Goal: Task Accomplishment & Management: Manage account settings

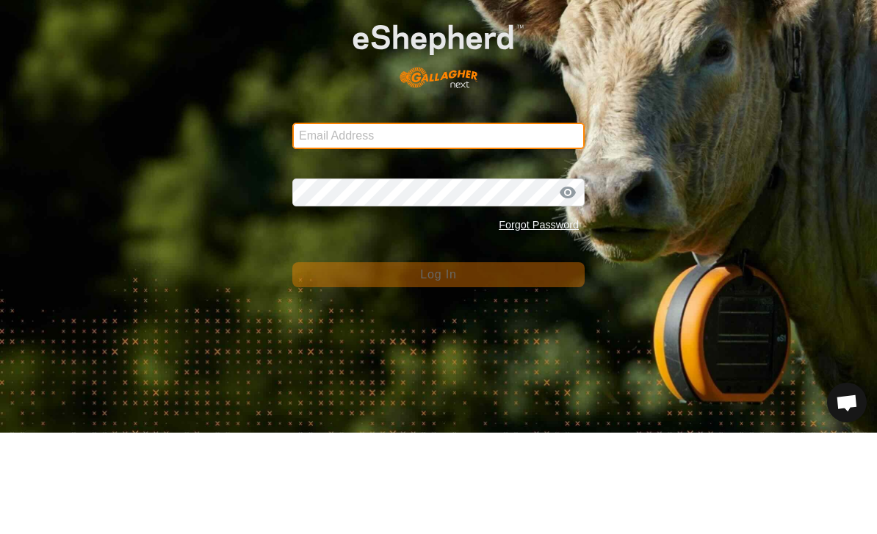
type input "[EMAIL_ADDRESS][DOMAIN_NAME]"
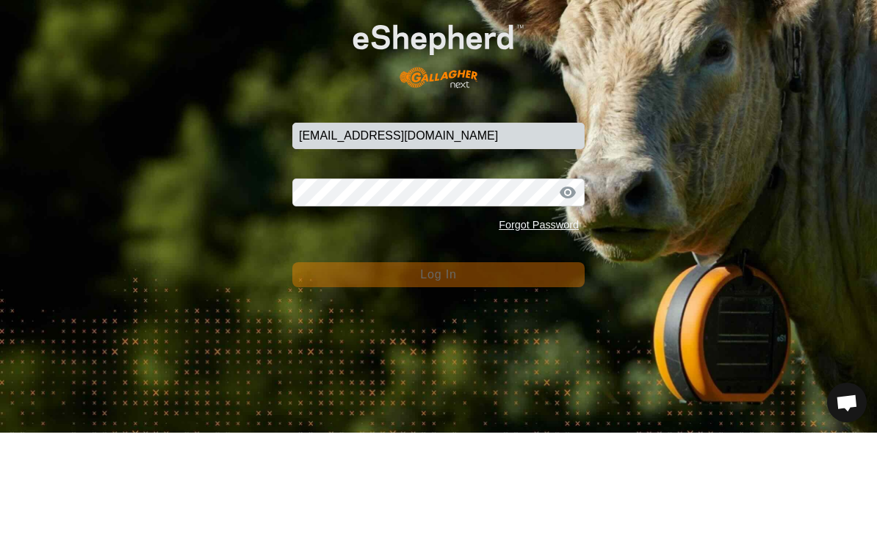
click at [438, 363] on button "Log In" at bounding box center [438, 375] width 292 height 25
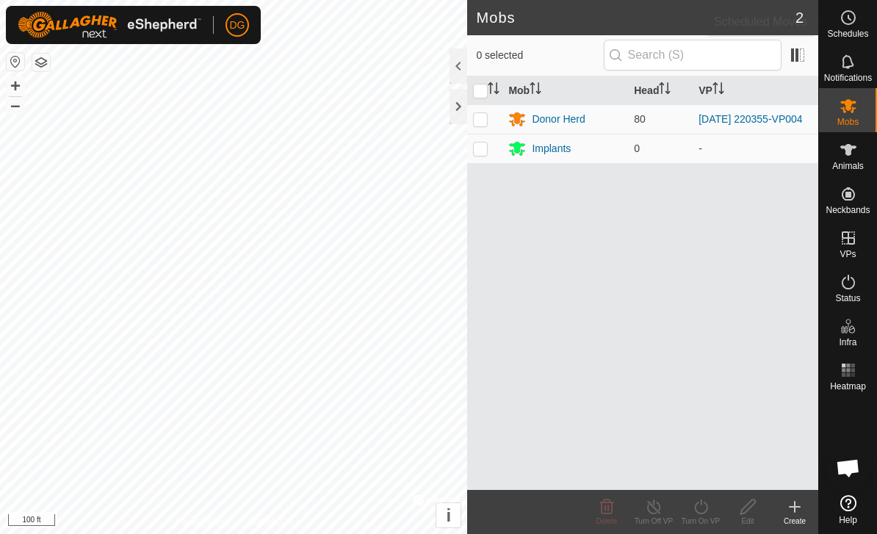
click at [848, 23] on circle at bounding box center [847, 17] width 13 height 13
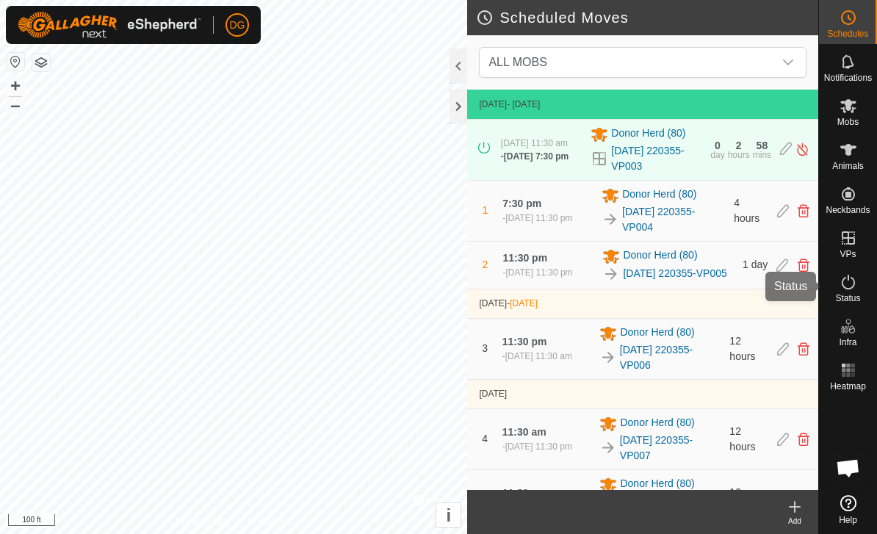
click at [853, 283] on icon at bounding box center [847, 282] width 13 height 15
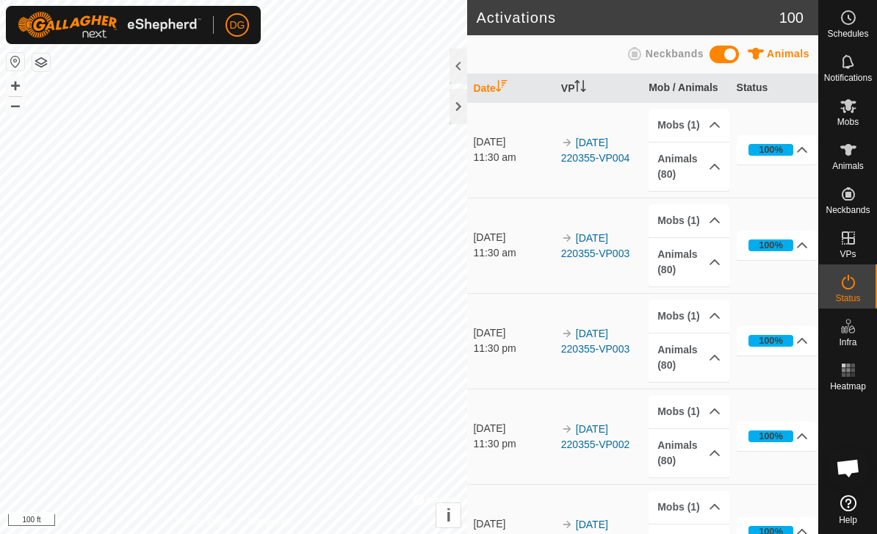
click at [788, 287] on td "100% In Progress Pending 0 Sent 0 Completed Confirmed 80 Overridden 0 Cancelled…" at bounding box center [773, 244] width 87 height 95
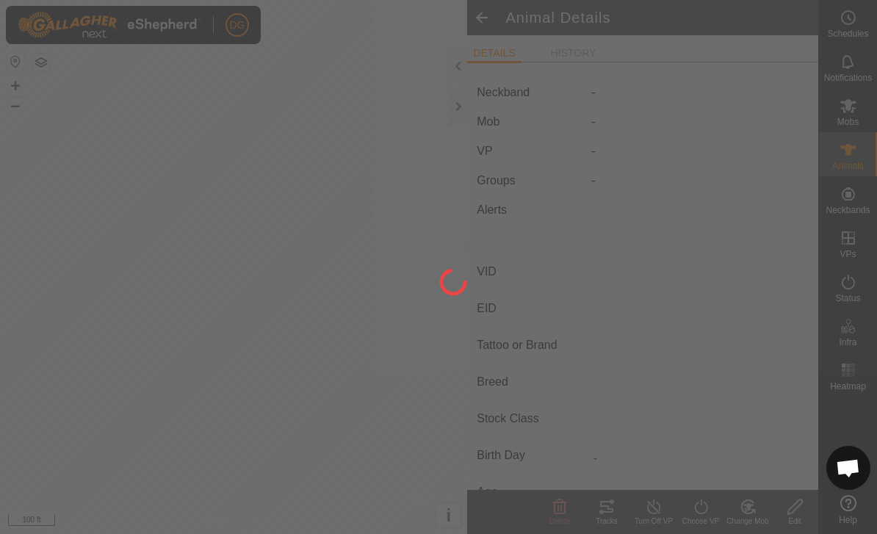
type input "24F1"
type input "-"
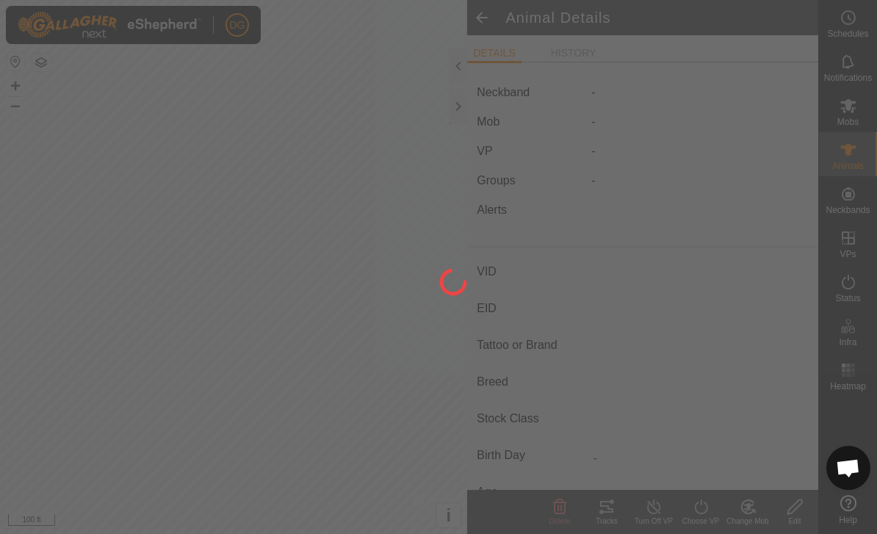
type input "0 kg"
type input "-"
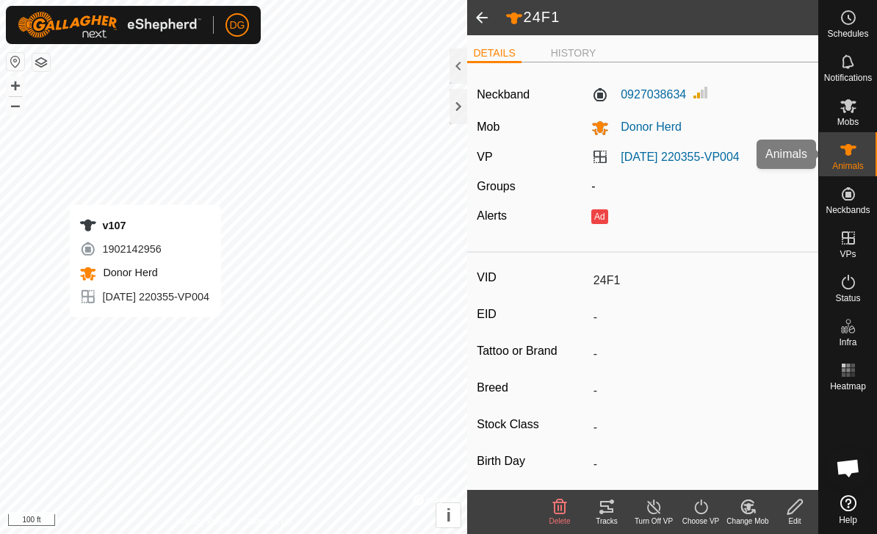
click at [843, 153] on icon at bounding box center [848, 150] width 18 height 18
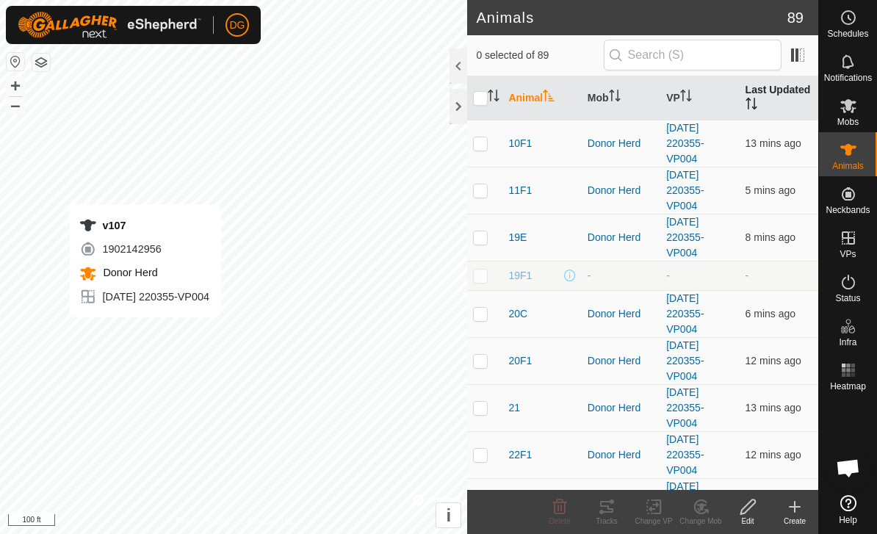
click at [779, 95] on th "Last Updated" at bounding box center [778, 98] width 79 height 44
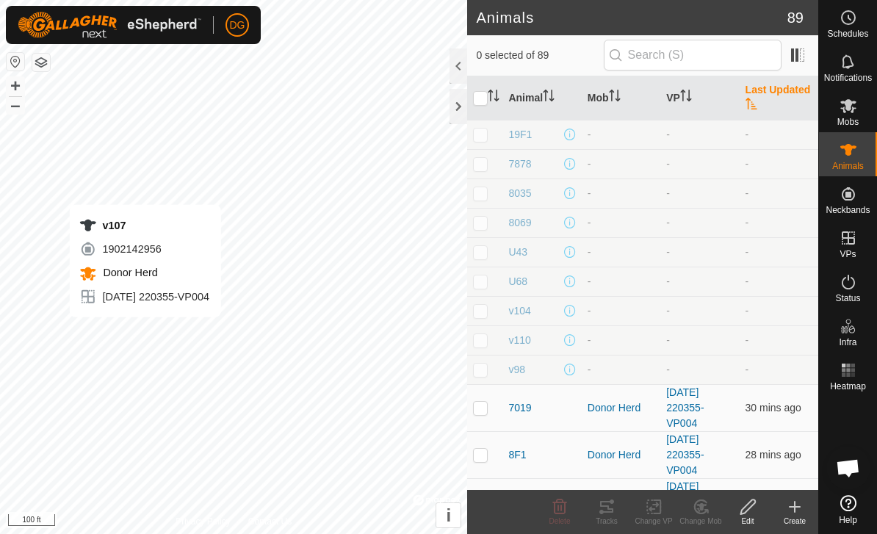
click at [857, 18] on es-schedule-vp-svg-icon at bounding box center [848, 17] width 26 height 23
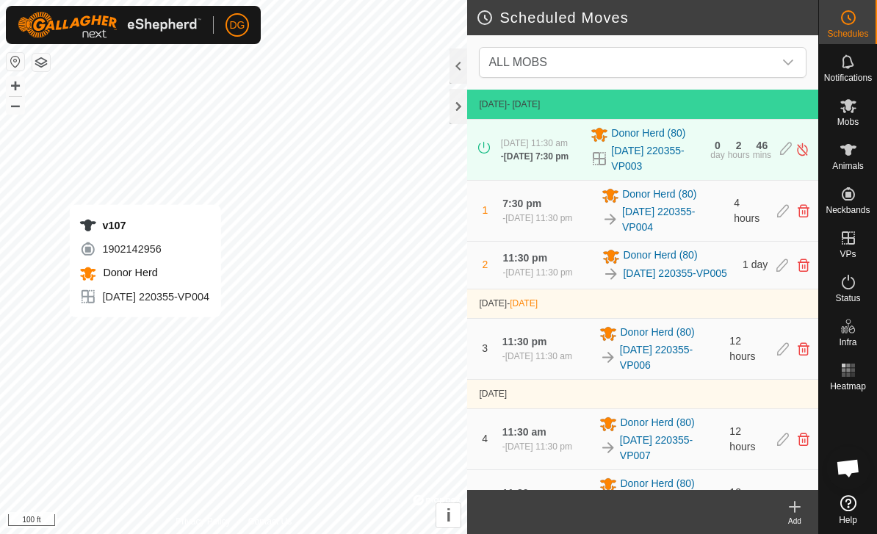
click at [857, 23] on es-schedule-vp-svg-icon at bounding box center [848, 17] width 26 height 23
